Goal: Entertainment & Leisure: Consume media (video, audio)

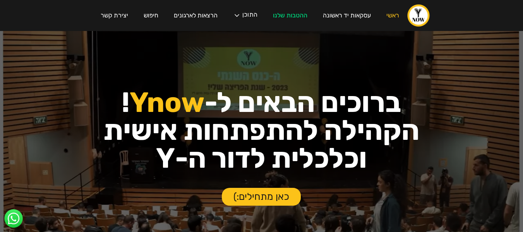
click at [245, 15] on img at bounding box center [155, 120] width 213 height 213
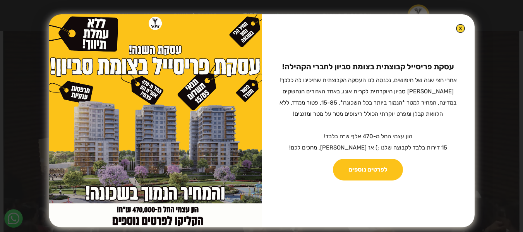
click at [456, 28] on img at bounding box center [460, 28] width 9 height 9
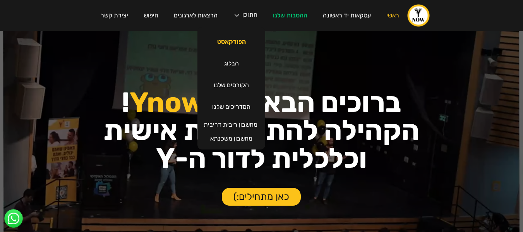
click at [240, 41] on link "הפודקאסט" at bounding box center [231, 42] width 44 height 22
